Goal: Task Accomplishment & Management: Use online tool/utility

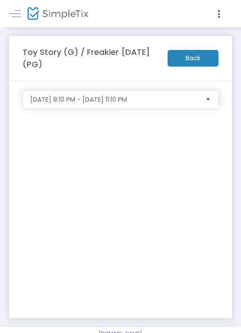
click at [63, 11] on img at bounding box center [57, 13] width 61 height 13
